Goal: Task Accomplishment & Management: Manage account settings

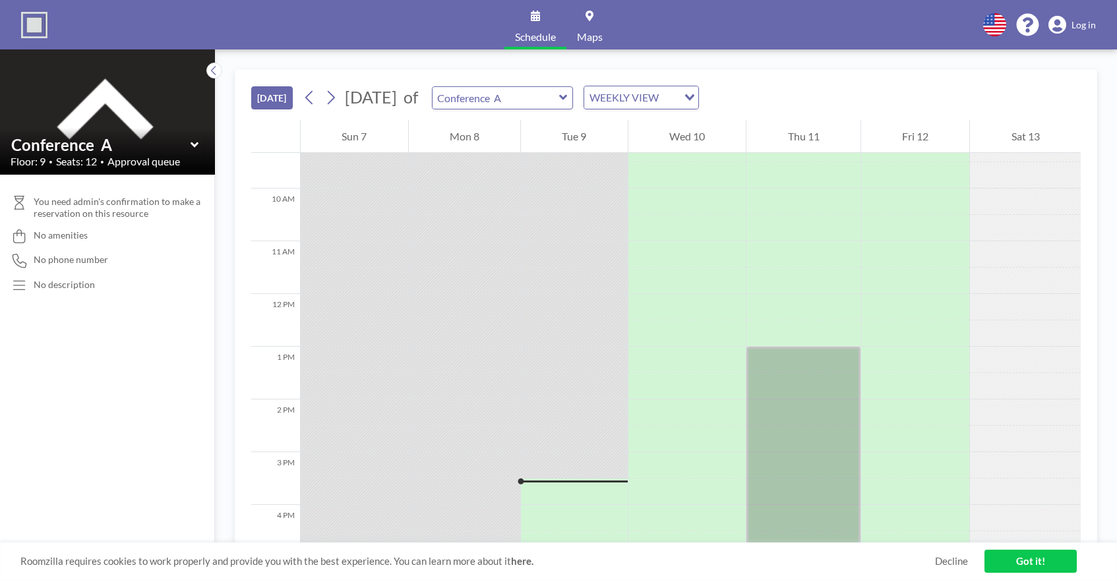
scroll to position [506, 0]
click at [655, 90] on div "WEEKLY VIEW" at bounding box center [631, 96] width 94 height 20
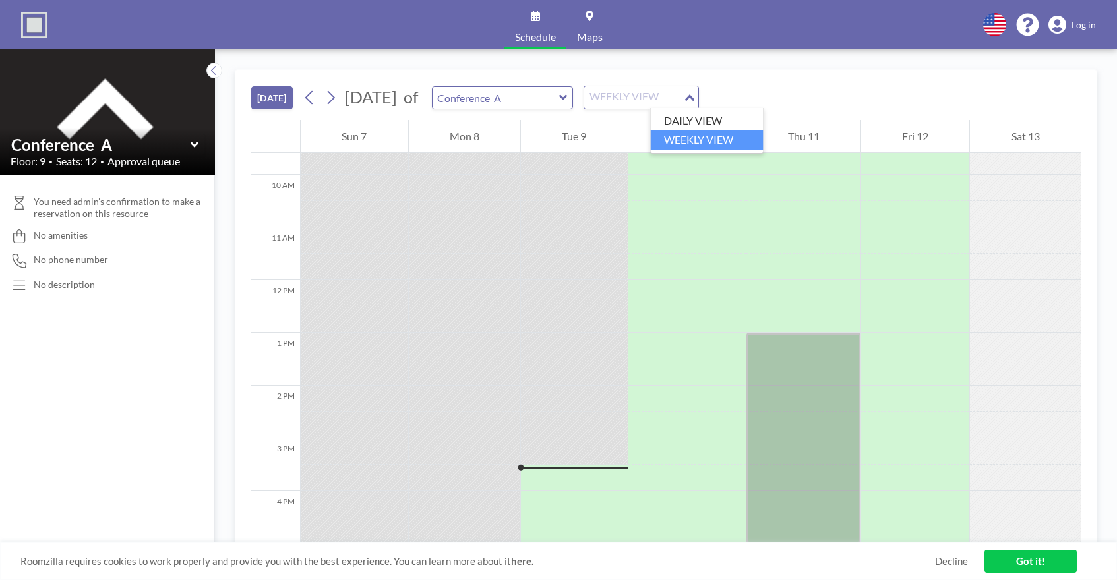
click at [697, 70] on div "[DATE] [DATE] of Conference A WEEKLY VIEW Loading..." at bounding box center [666, 95] width 830 height 50
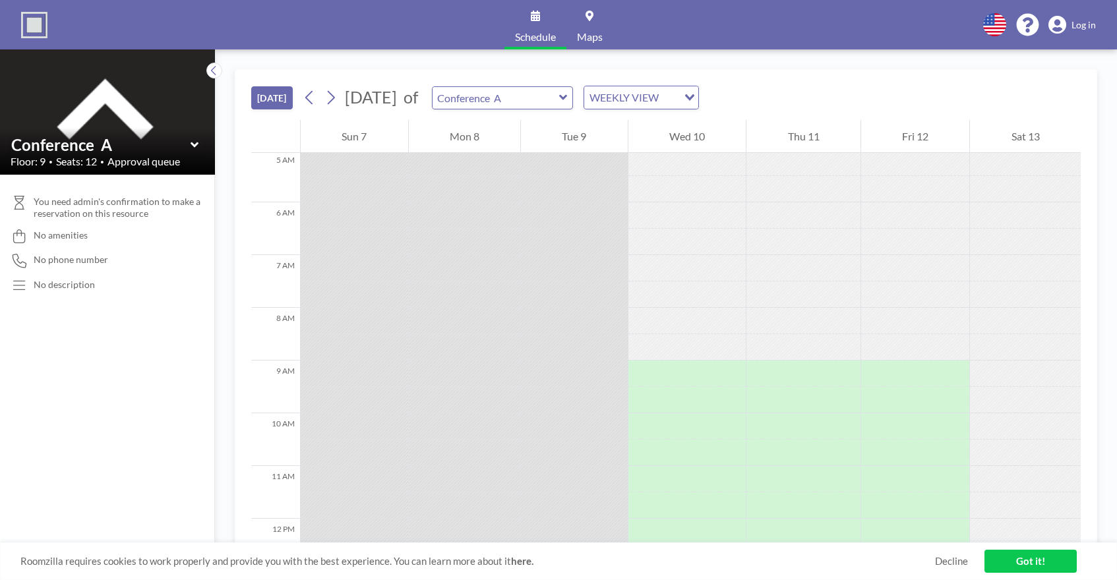
scroll to position [0, 0]
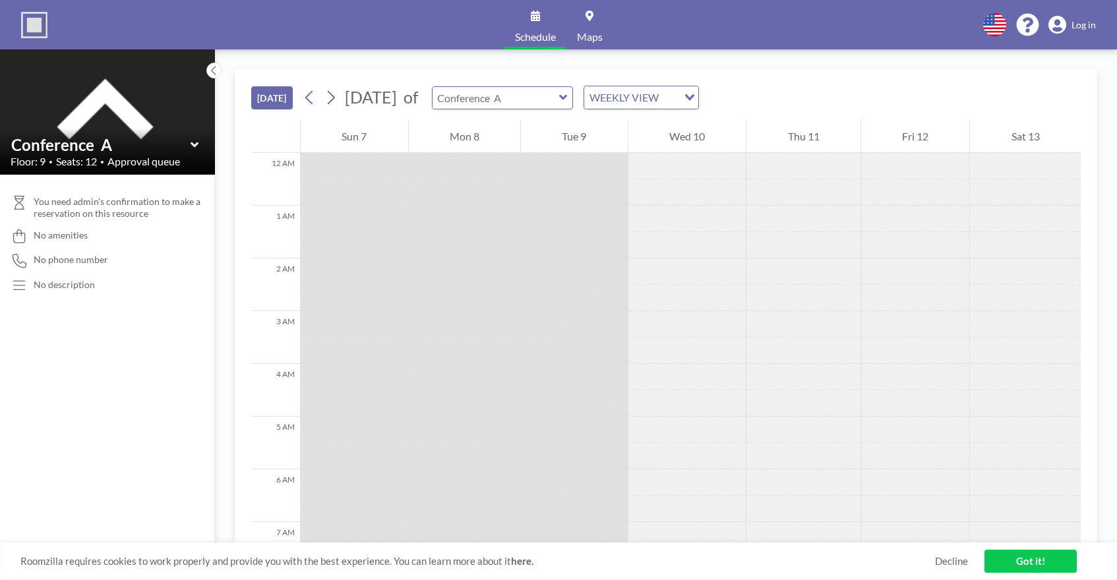
click at [559, 95] on input "text" at bounding box center [496, 98] width 127 height 22
type input "Conference A"
click at [647, 78] on div "[DATE] [DATE] of Conference A WEEKLY VIEW Loading..." at bounding box center [666, 95] width 830 height 50
click at [1081, 26] on span "Log in" at bounding box center [1084, 25] width 24 height 12
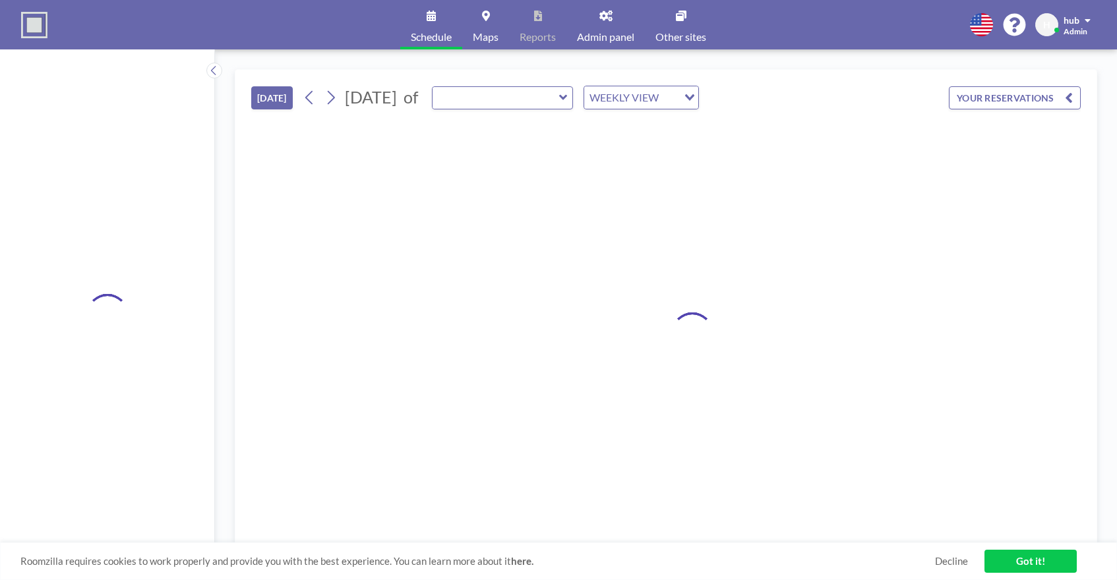
type input "Conference A"
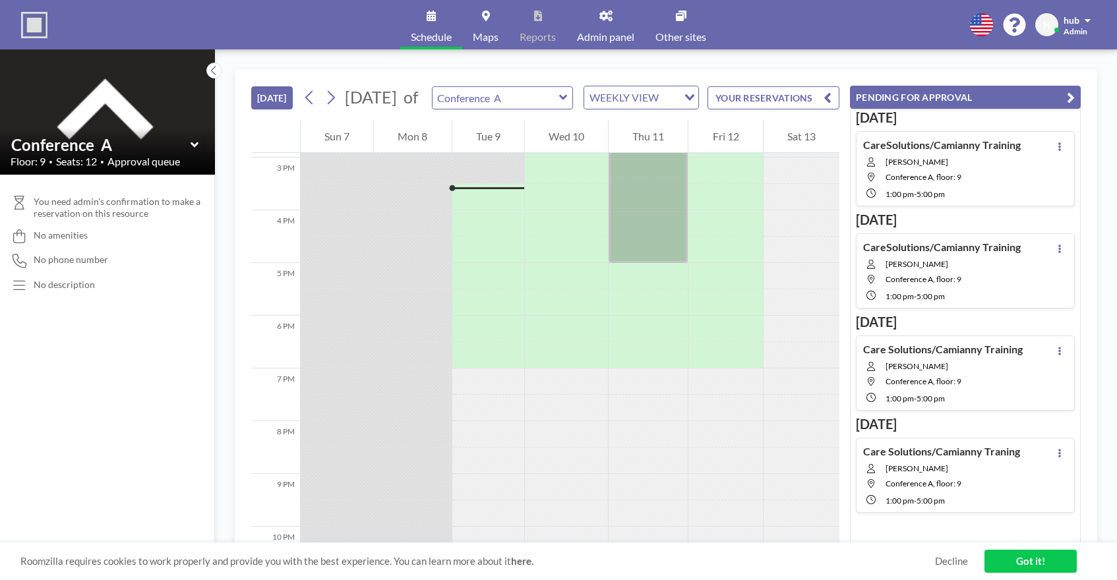
scroll to position [791, 0]
click at [958, 95] on button "PENDING FOR APPROVAL" at bounding box center [965, 97] width 231 height 23
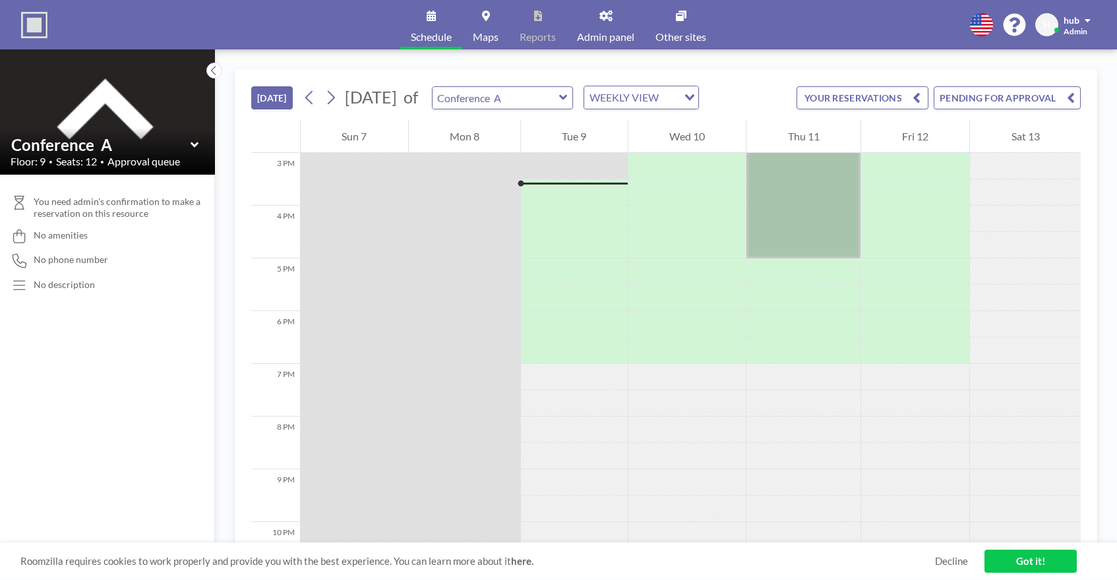
click at [972, 96] on button "PENDING FOR APPROVAL" at bounding box center [1007, 97] width 147 height 23
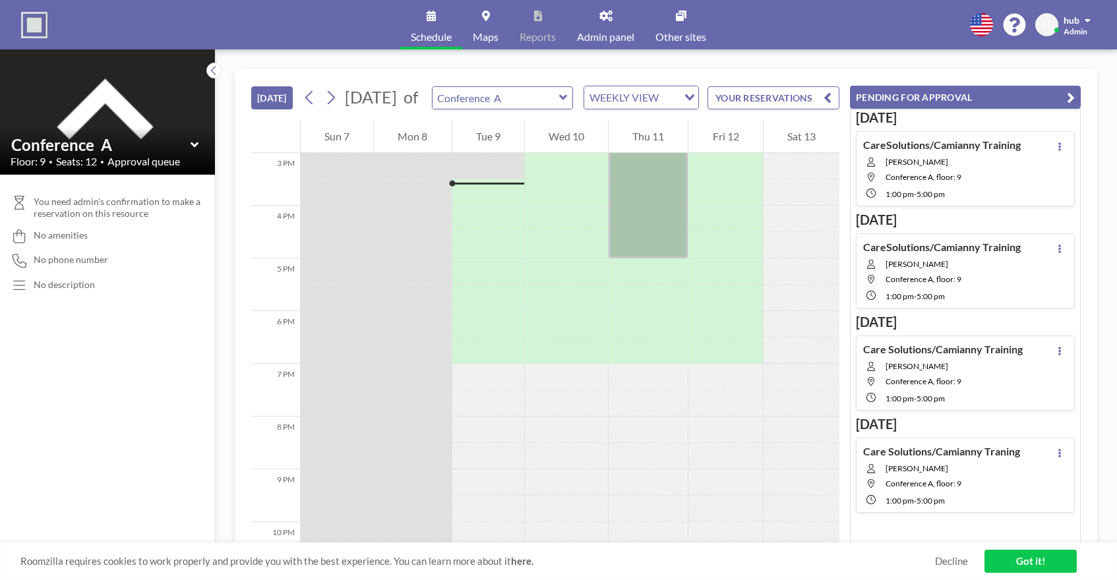
click at [1024, 169] on div "CareSolutions/Camianny Training Michael Rumie Conference A, floor: 9 1:00 PM - …" at bounding box center [965, 168] width 219 height 75
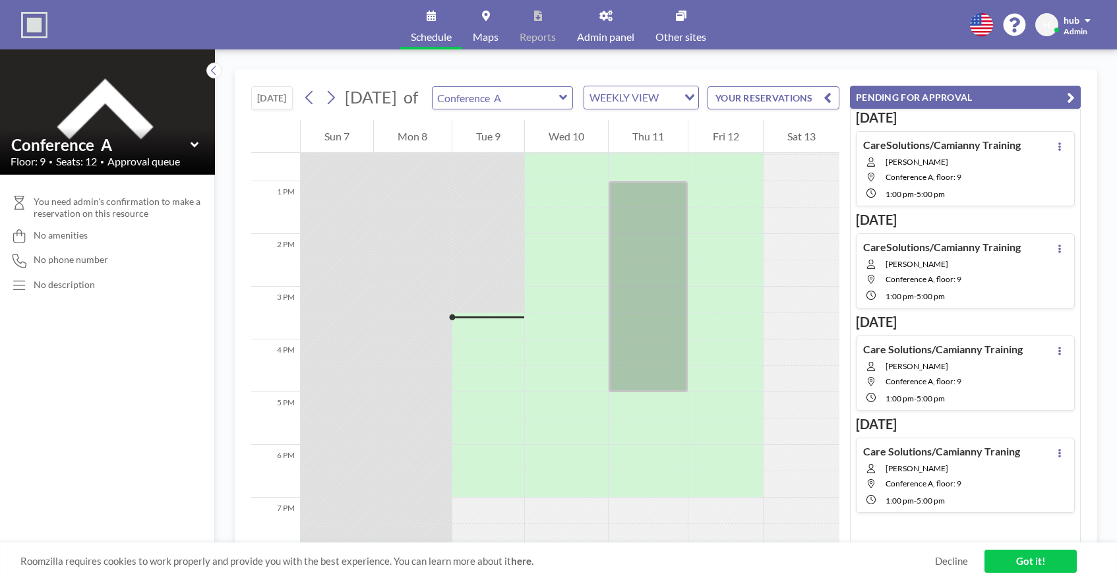
scroll to position [659, 0]
click at [1056, 138] on button at bounding box center [1060, 146] width 16 height 16
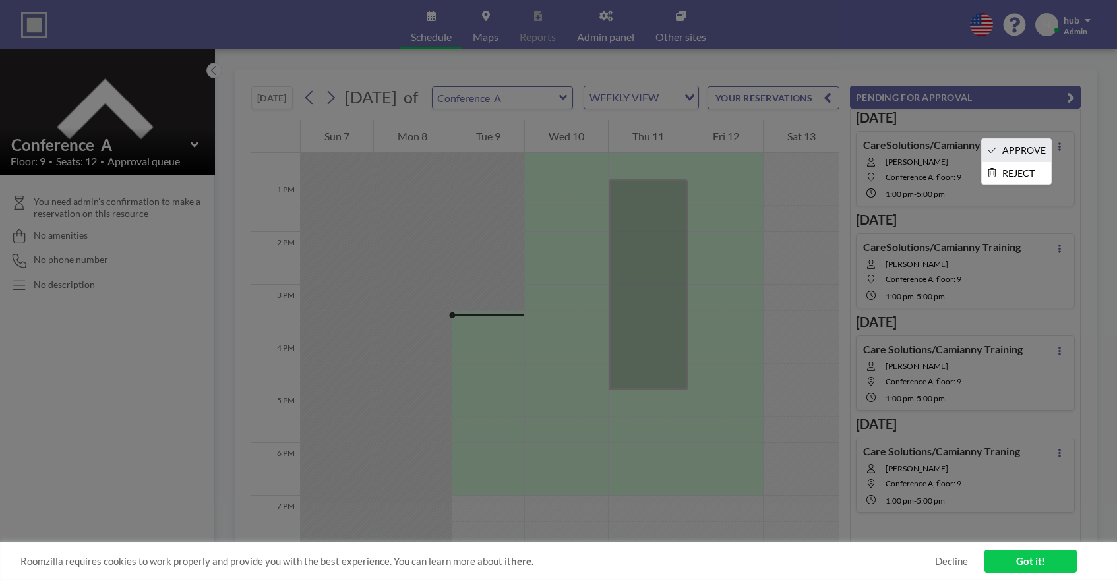
click at [1029, 144] on li "APPROVE" at bounding box center [1016, 150] width 69 height 22
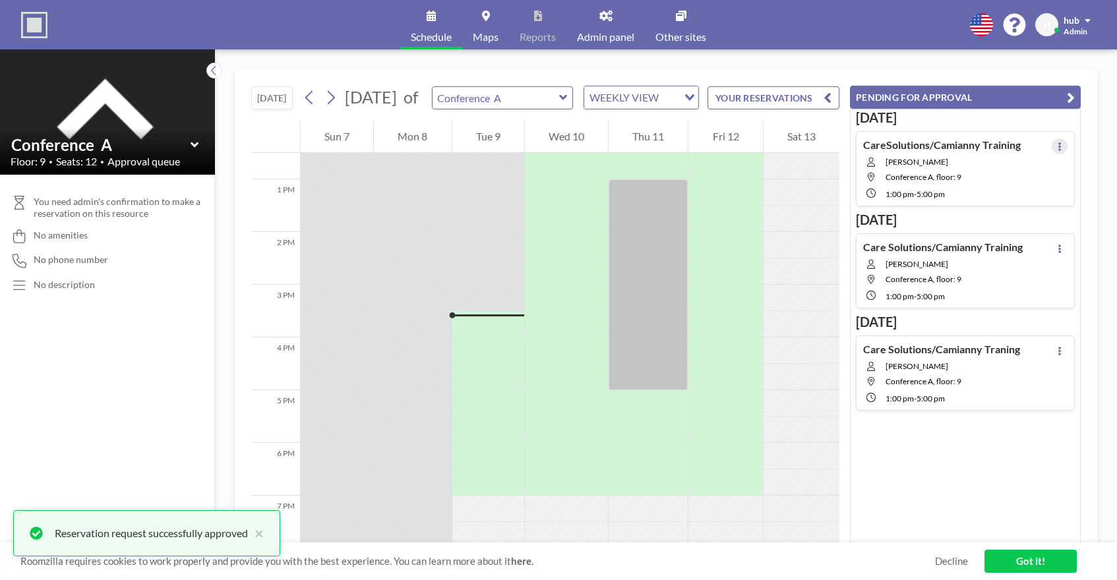
click at [1058, 140] on button at bounding box center [1060, 146] width 16 height 16
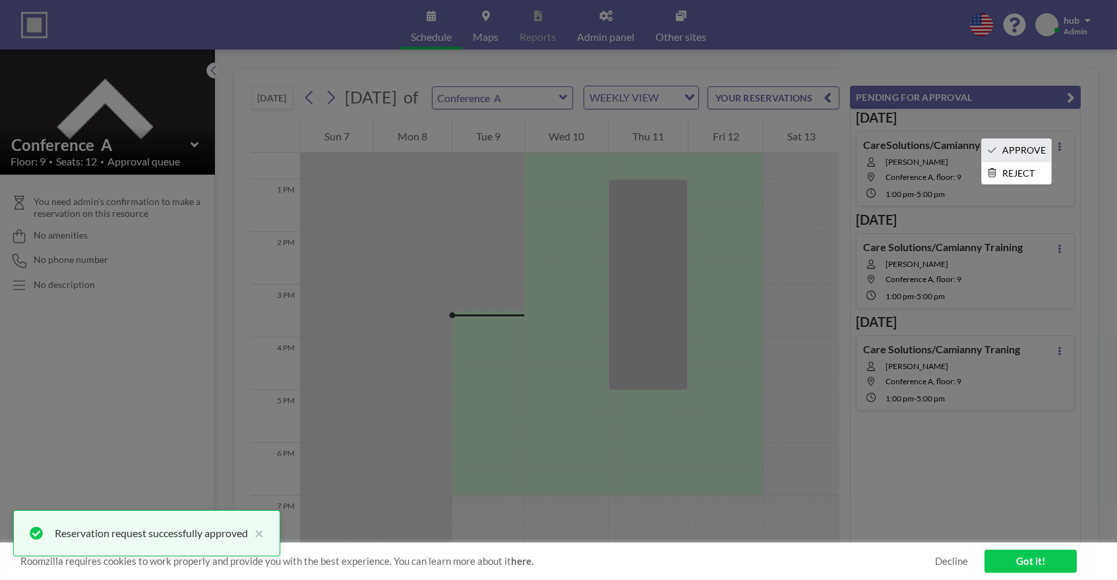
click at [1021, 152] on li "APPROVE" at bounding box center [1016, 150] width 69 height 22
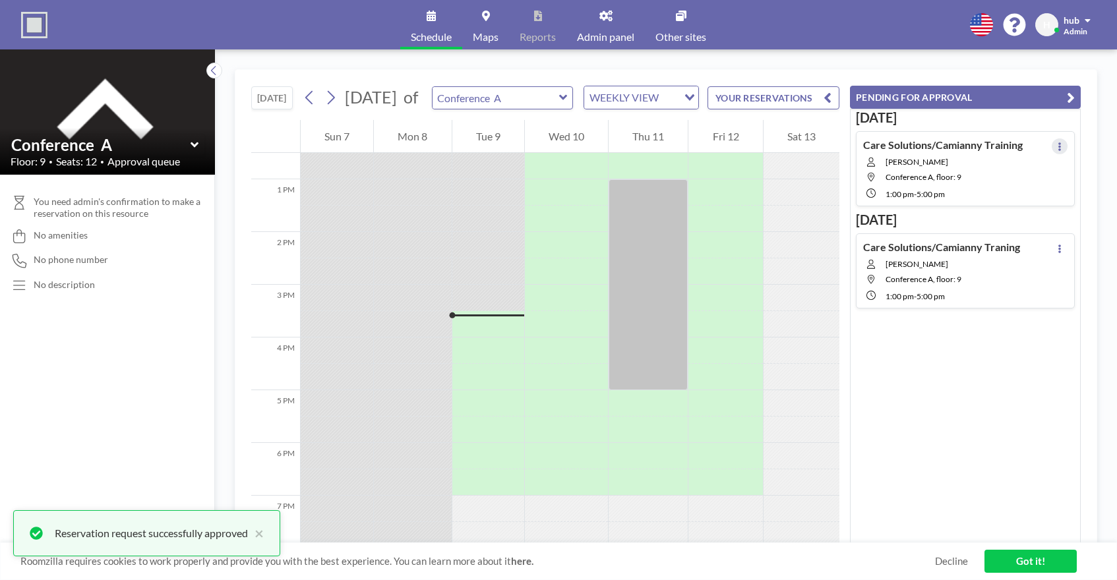
click at [1056, 148] on button at bounding box center [1060, 146] width 16 height 16
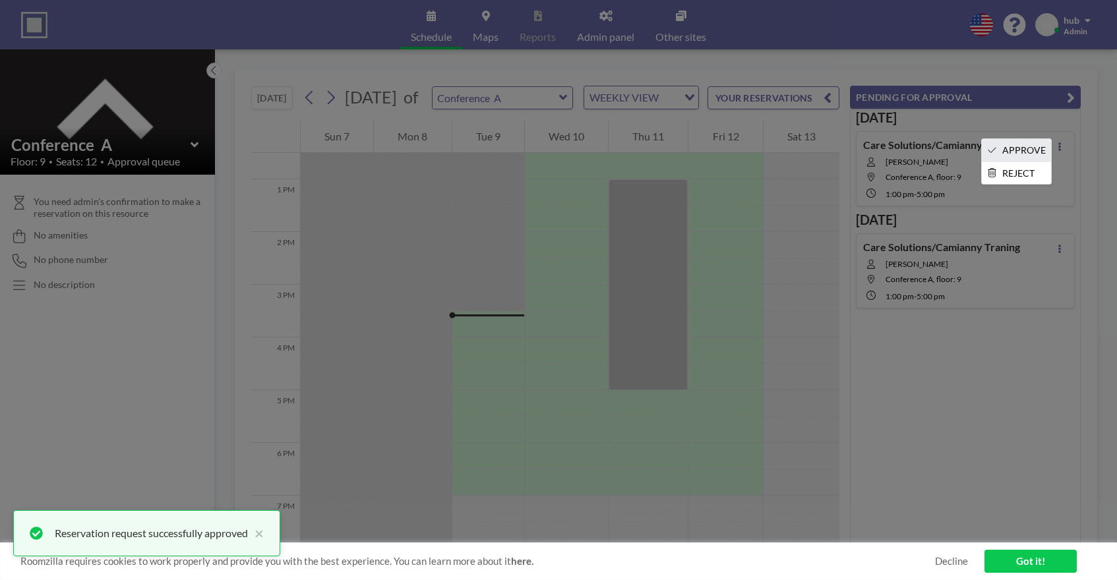
click at [1033, 150] on li "APPROVE" at bounding box center [1016, 150] width 69 height 22
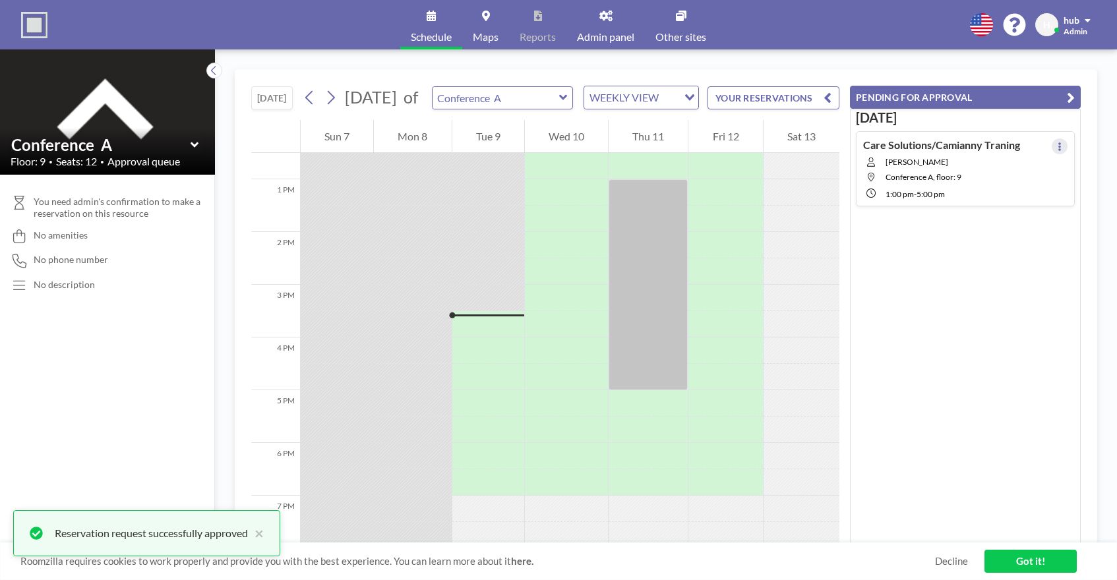
click at [1053, 146] on button at bounding box center [1060, 146] width 16 height 16
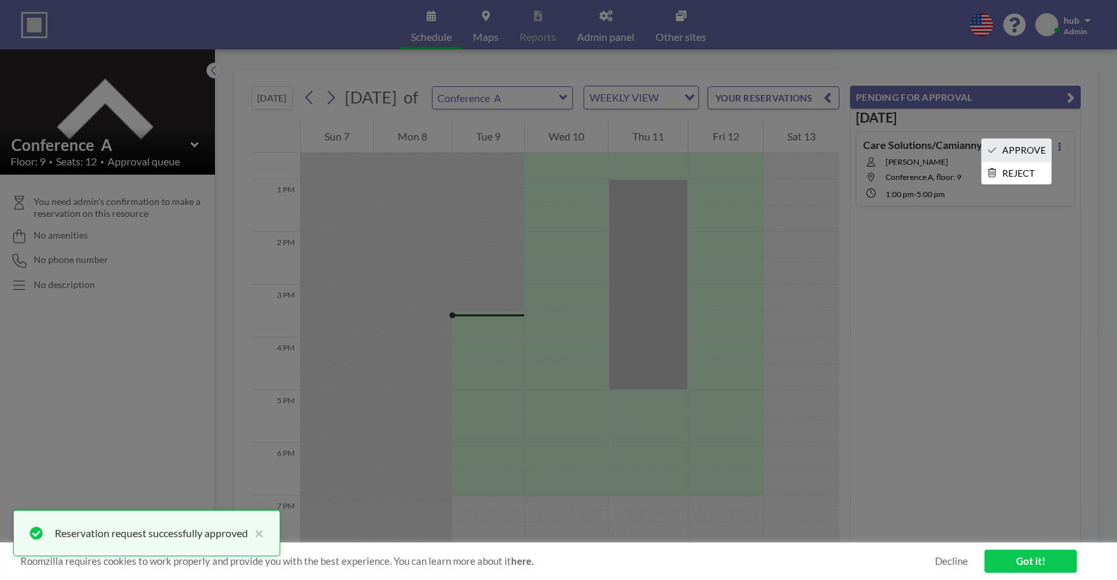
click at [1027, 148] on li "APPROVE" at bounding box center [1016, 150] width 69 height 22
